Goal: Information Seeking & Learning: Learn about a topic

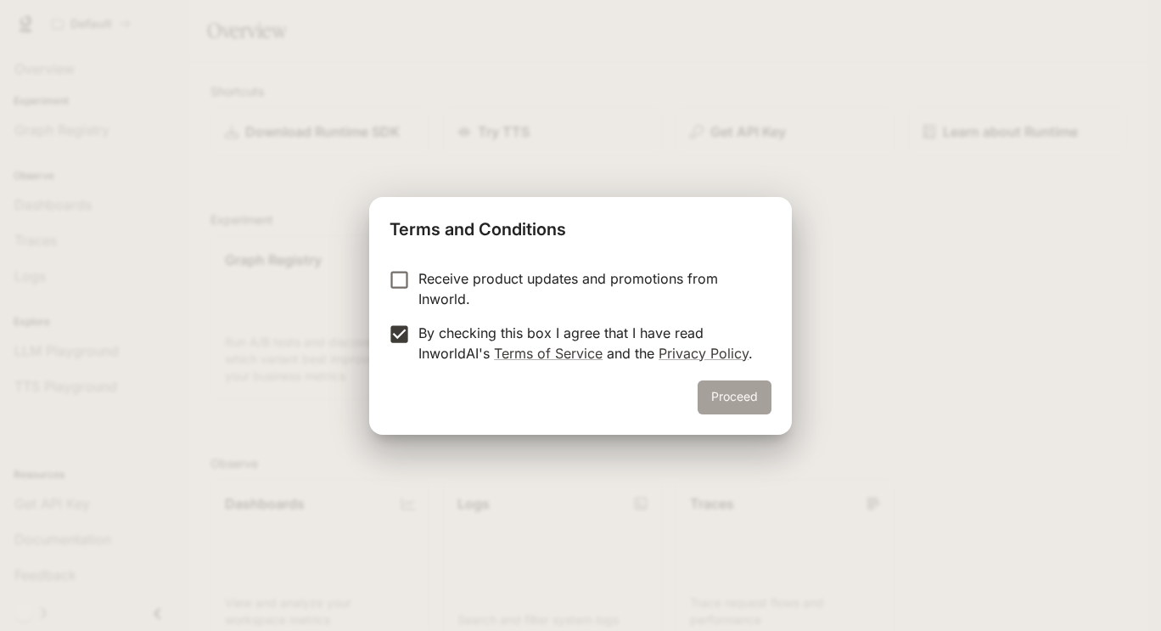
click at [720, 398] on button "Proceed" at bounding box center [735, 397] width 74 height 34
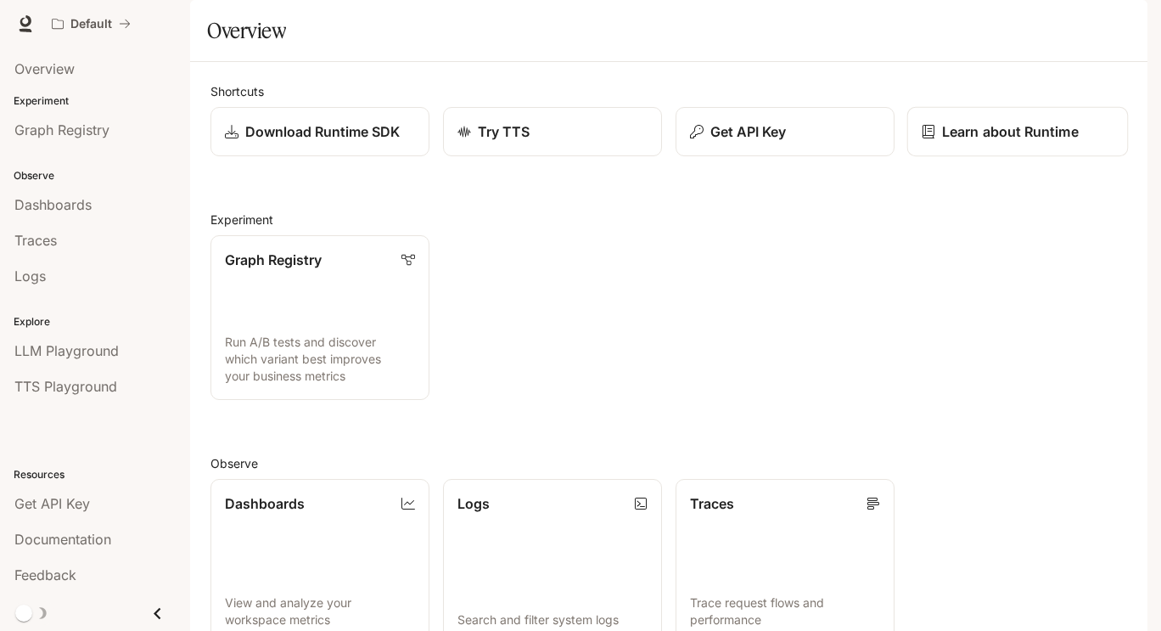
click at [977, 142] on p "Learn about Runtime" at bounding box center [1010, 131] width 137 height 20
